Goal: Find specific page/section: Find specific page/section

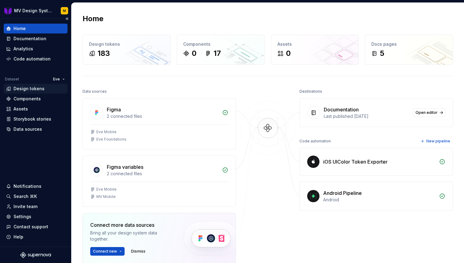
click at [29, 89] on div "Design tokens" at bounding box center [28, 89] width 31 height 6
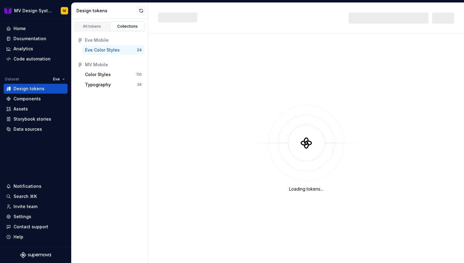
click at [117, 52] on div "Eve Color Styles" at bounding box center [102, 50] width 35 height 6
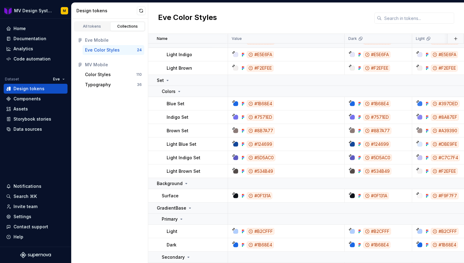
scroll to position [94, 0]
